Goal: Communication & Community: Participate in discussion

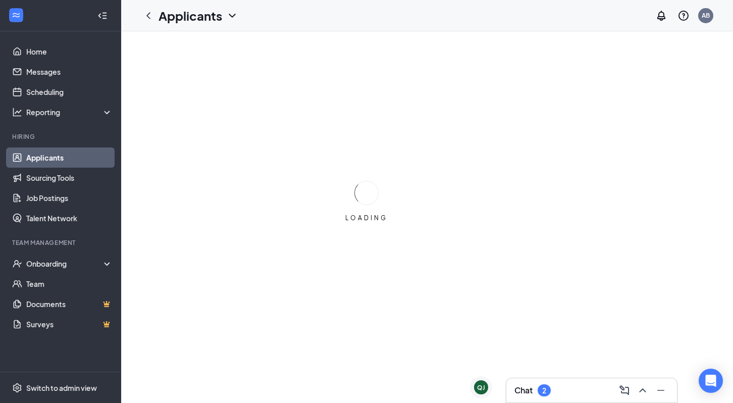
click at [540, 391] on div "2" at bounding box center [544, 390] width 13 height 12
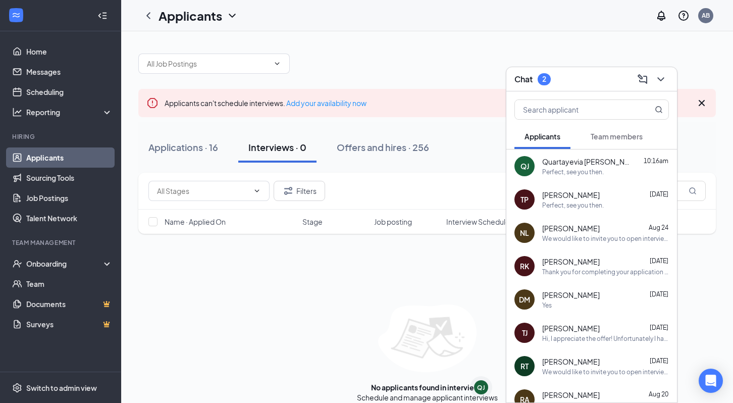
click at [611, 132] on span "Team members" at bounding box center [617, 136] width 52 height 9
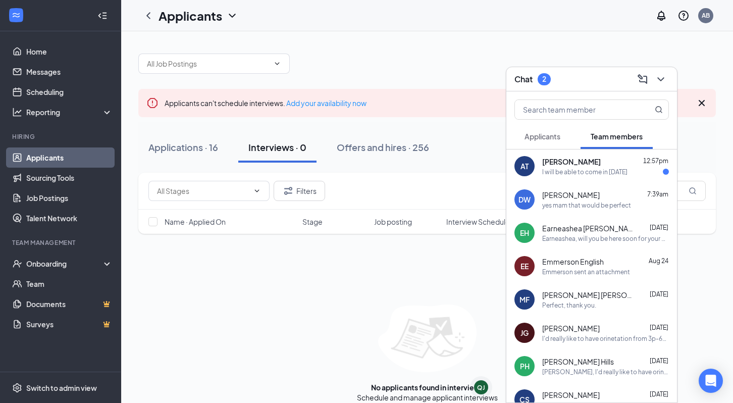
click at [594, 75] on div "Chat 2" at bounding box center [592, 79] width 155 height 16
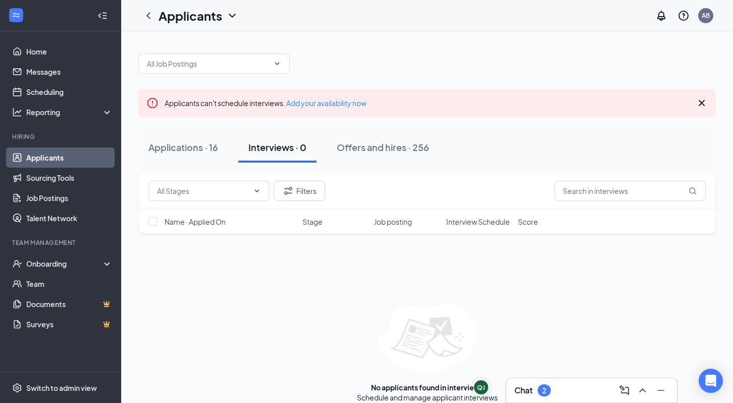
click at [548, 389] on div "2" at bounding box center [544, 390] width 13 height 12
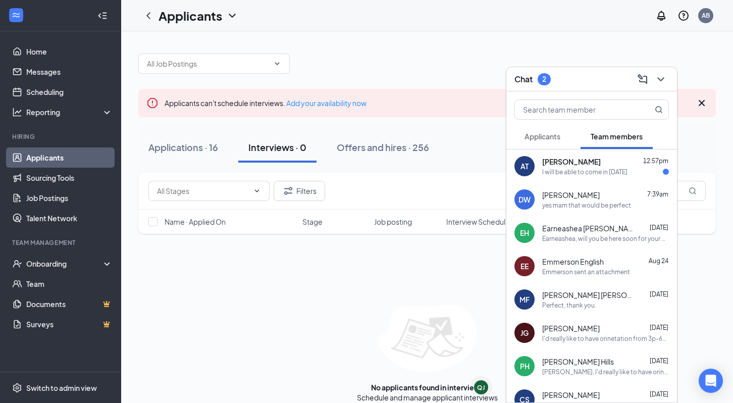
click at [610, 172] on div "I will be able to come in [DATE]" at bounding box center [584, 172] width 85 height 9
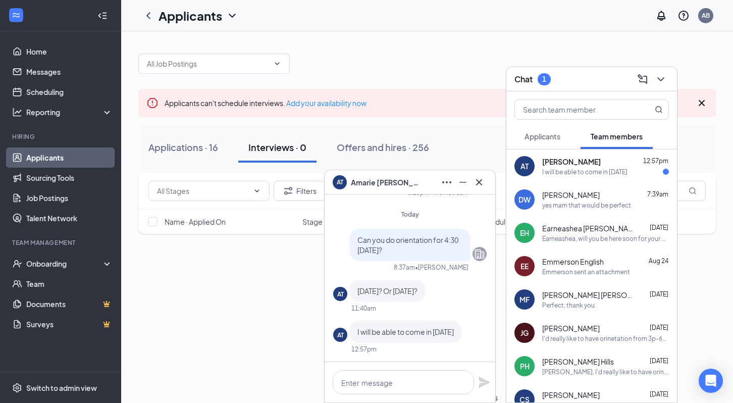
click at [445, 394] on div at bounding box center [410, 382] width 171 height 40
click at [439, 384] on textarea at bounding box center [403, 382] width 141 height 24
type textarea "[DATE]."
click at [481, 383] on icon "Plane" at bounding box center [484, 382] width 11 height 11
click at [274, 320] on div "No applicants found in interviews Schedule and manage applicant interviews" at bounding box center [427, 353] width 578 height 98
